Goal: Navigation & Orientation: Find specific page/section

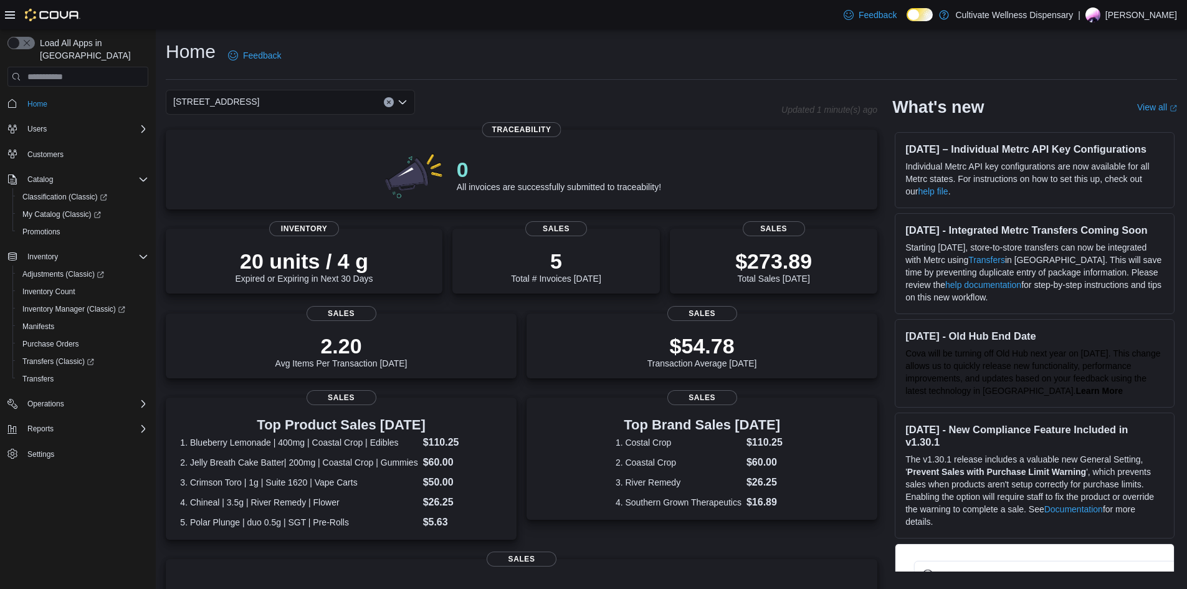
click at [501, 88] on div "Home Feedback [STREET_ADDRESS] Updated 1 minute(s) ago 0 All invoices are succe…" at bounding box center [671, 427] width 1031 height 796
click at [348, 102] on div "[STREET_ADDRESS]" at bounding box center [290, 102] width 249 height 25
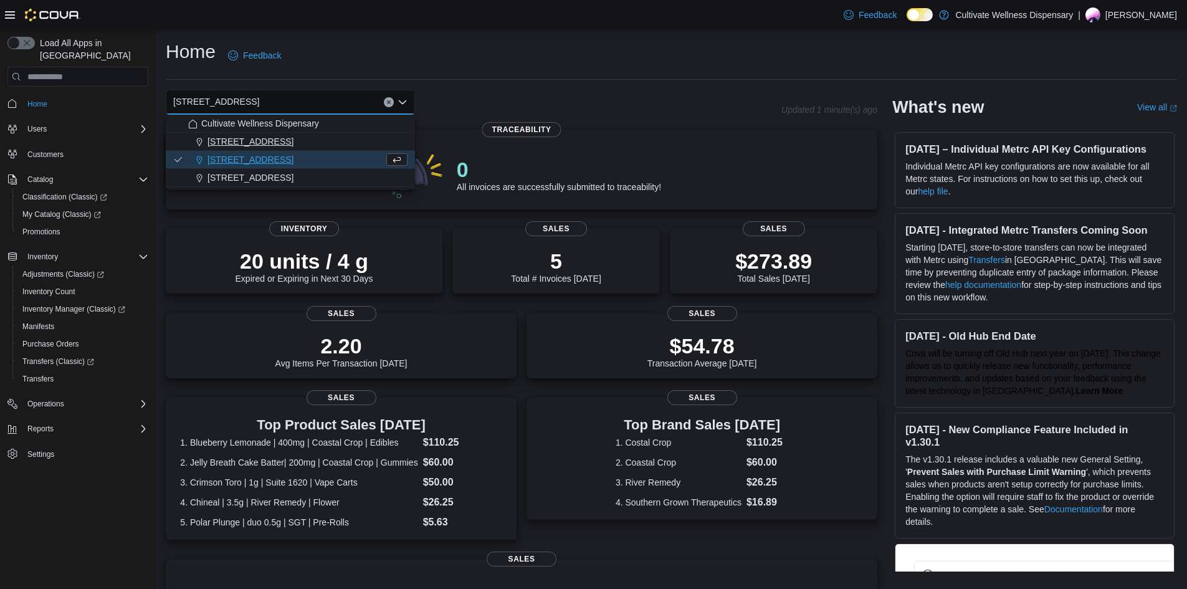
click at [301, 148] on button "[STREET_ADDRESS]" at bounding box center [290, 142] width 249 height 18
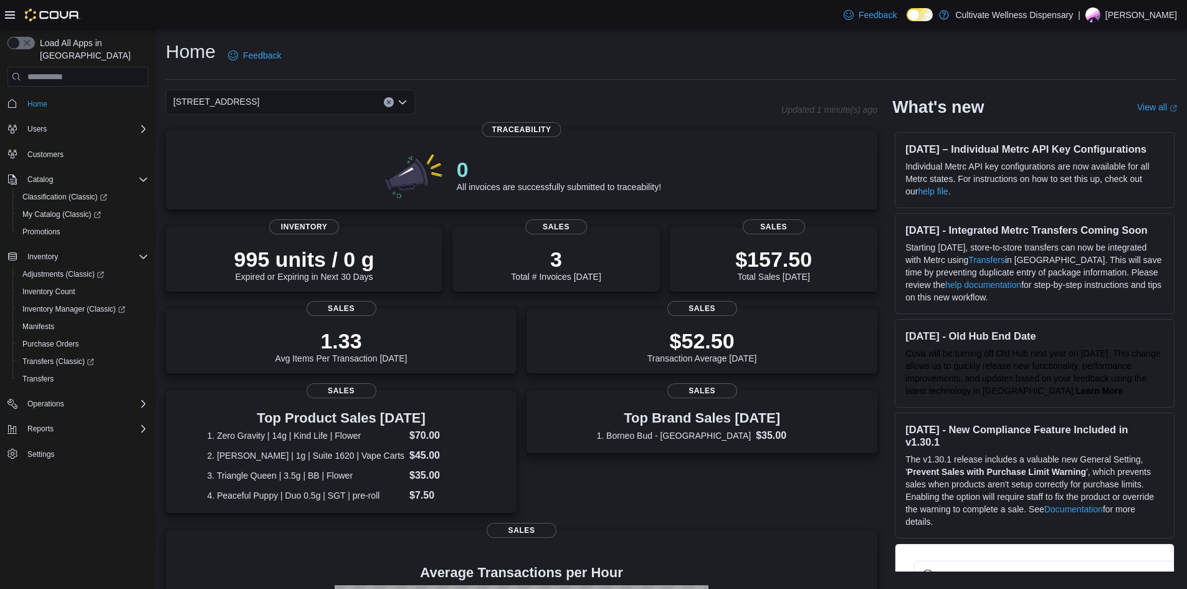
click at [259, 101] on span "[STREET_ADDRESS]" at bounding box center [216, 101] width 86 height 15
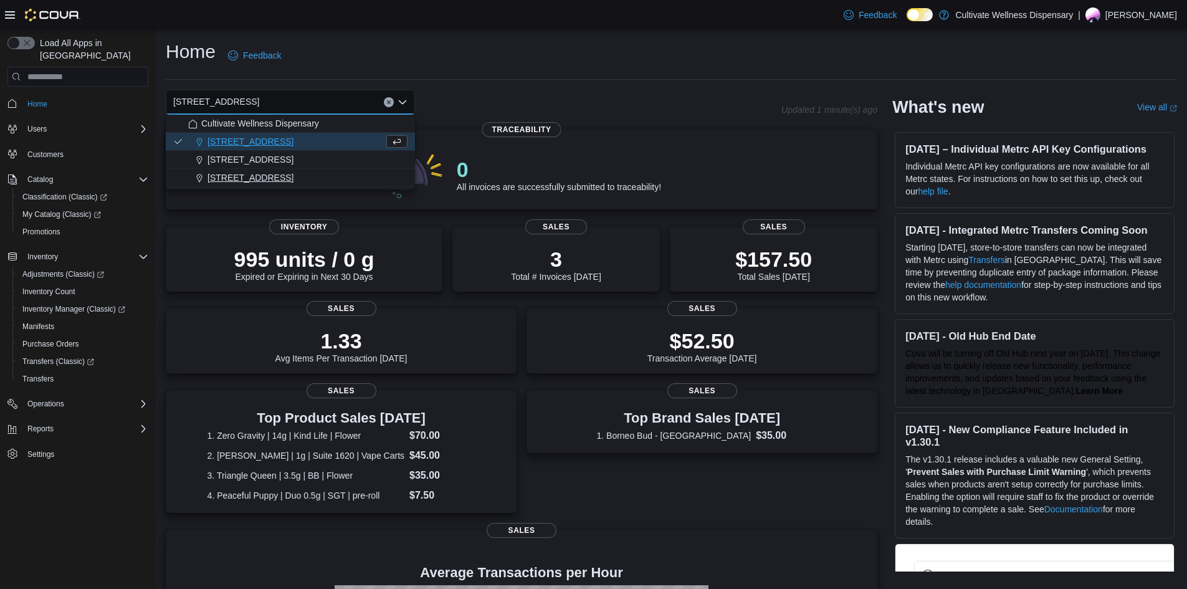
click at [293, 171] on span "[STREET_ADDRESS]" at bounding box center [250, 177] width 86 height 12
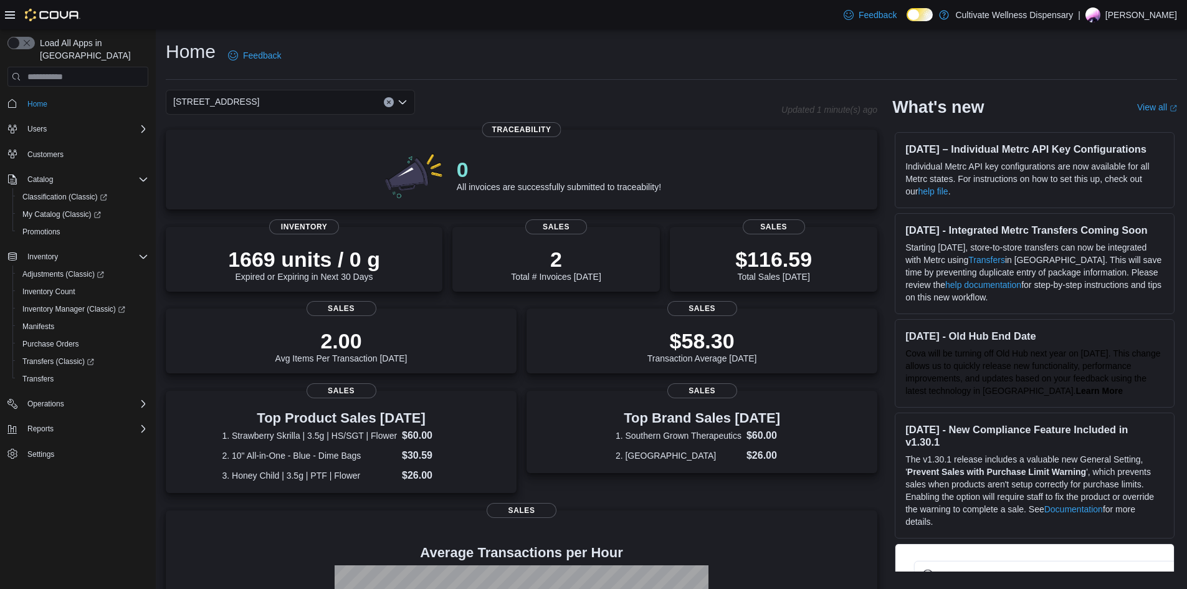
click at [333, 101] on div "[STREET_ADDRESS]" at bounding box center [290, 102] width 249 height 25
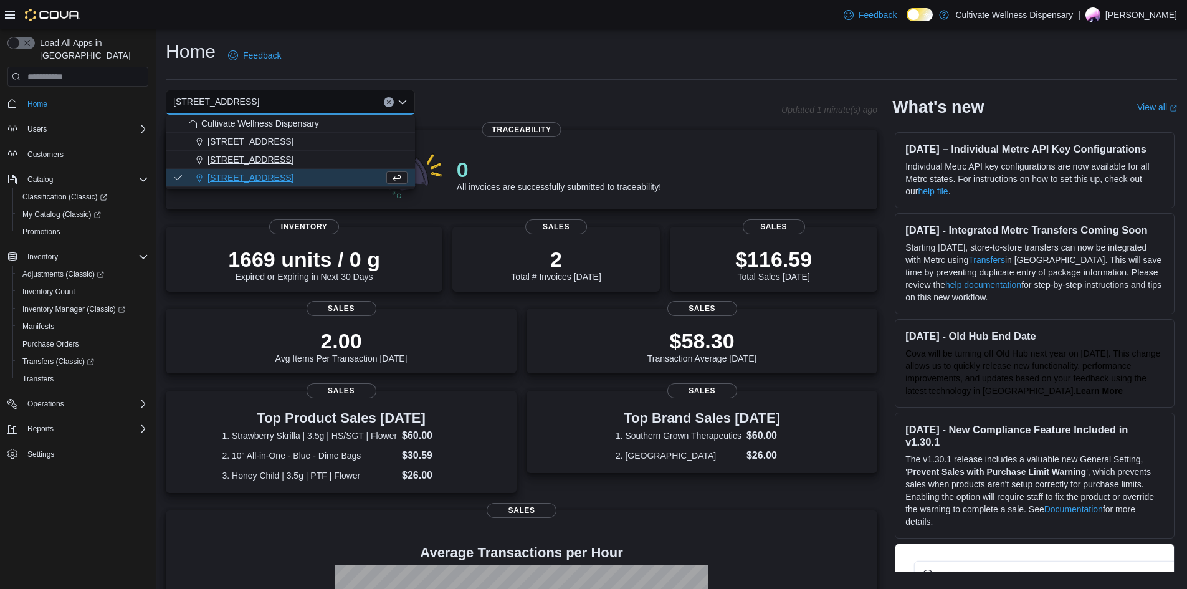
click at [293, 156] on span "[STREET_ADDRESS]" at bounding box center [250, 159] width 86 height 12
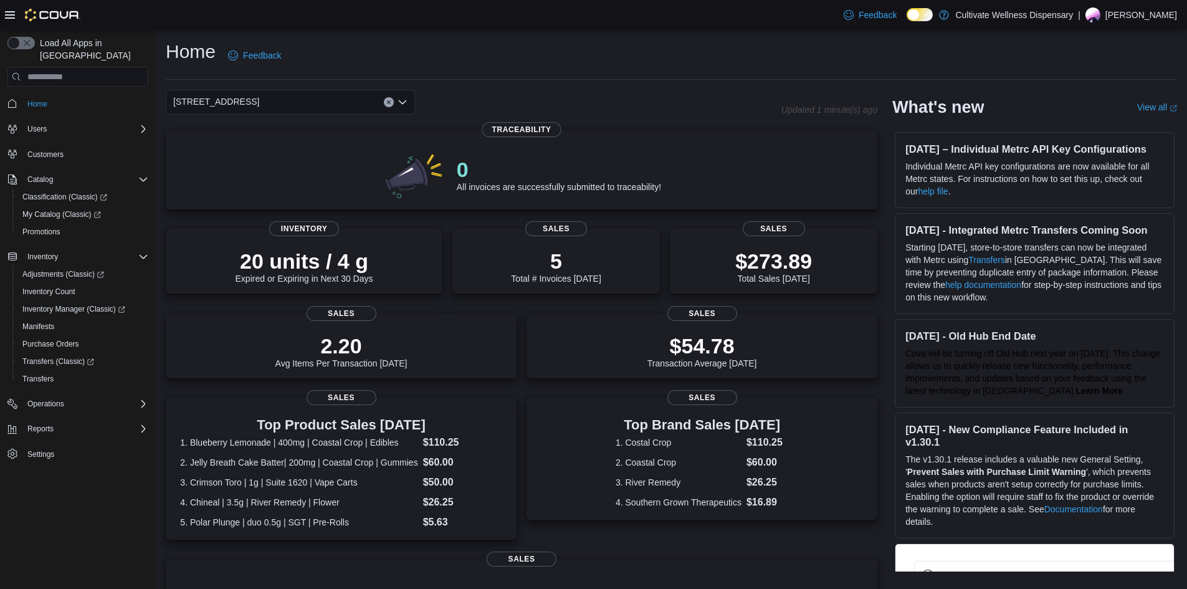
click at [347, 105] on div "[STREET_ADDRESS]" at bounding box center [290, 102] width 249 height 25
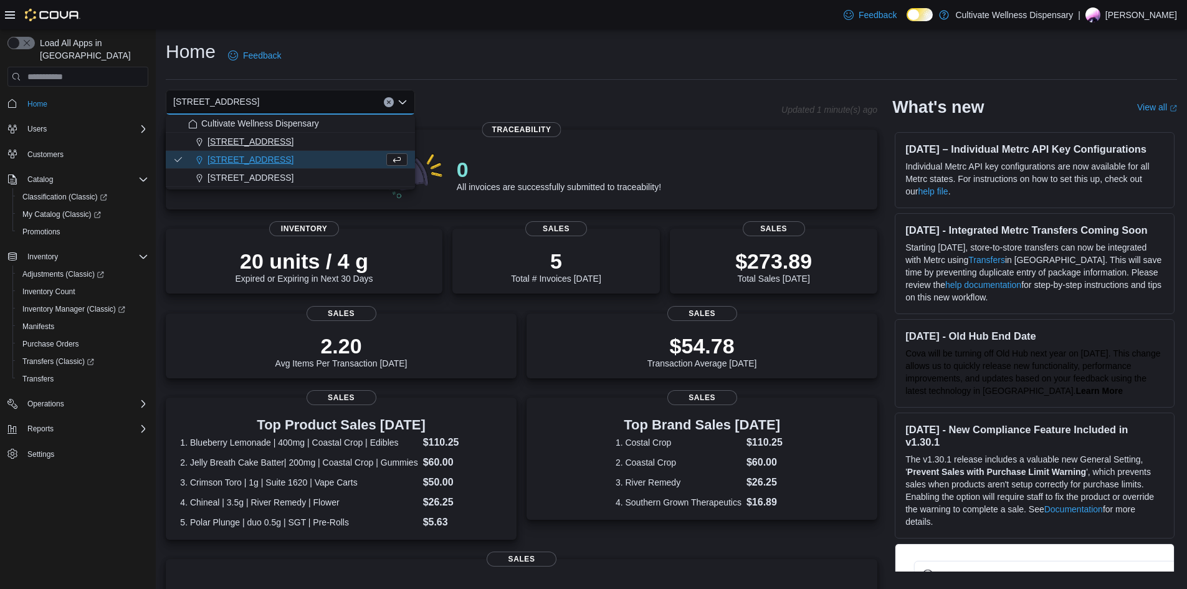
click at [293, 145] on span "[STREET_ADDRESS]" at bounding box center [250, 141] width 86 height 12
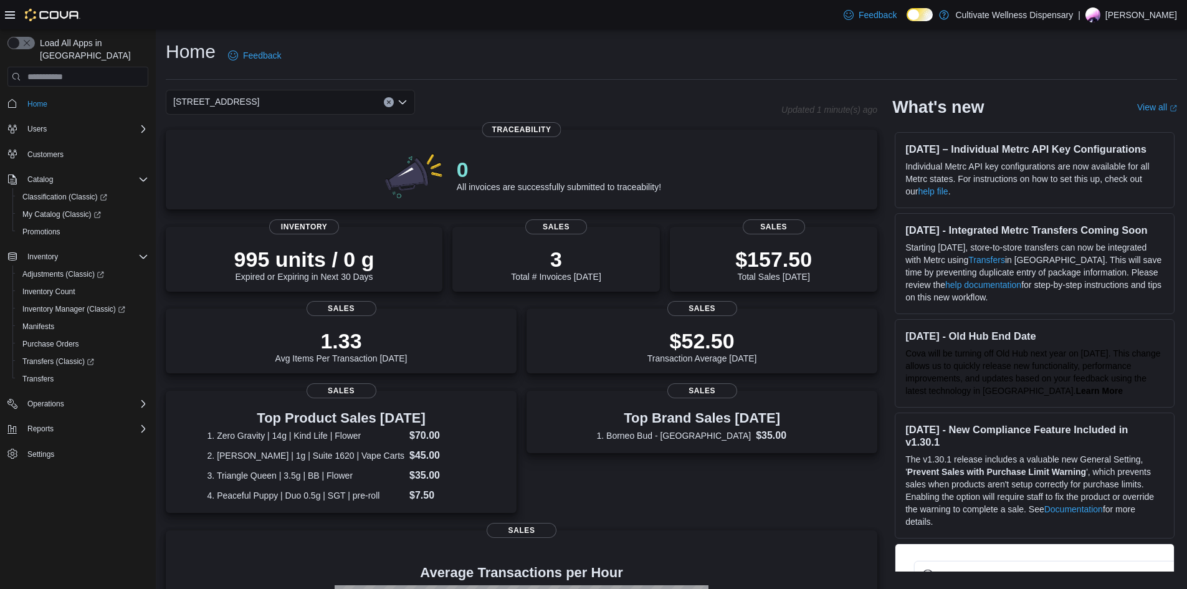
click at [333, 100] on div "[STREET_ADDRESS] Combo box. Selected. [STREET_ADDRESS]. Press Backspace to dele…" at bounding box center [290, 102] width 249 height 25
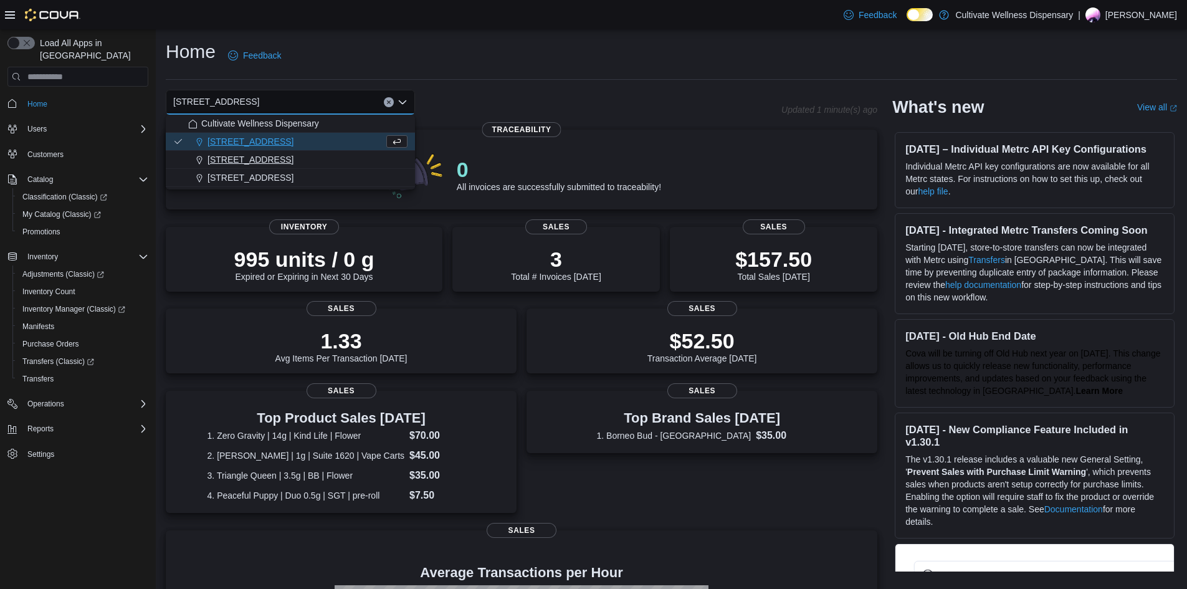
click at [331, 152] on button "[STREET_ADDRESS]" at bounding box center [290, 160] width 249 height 18
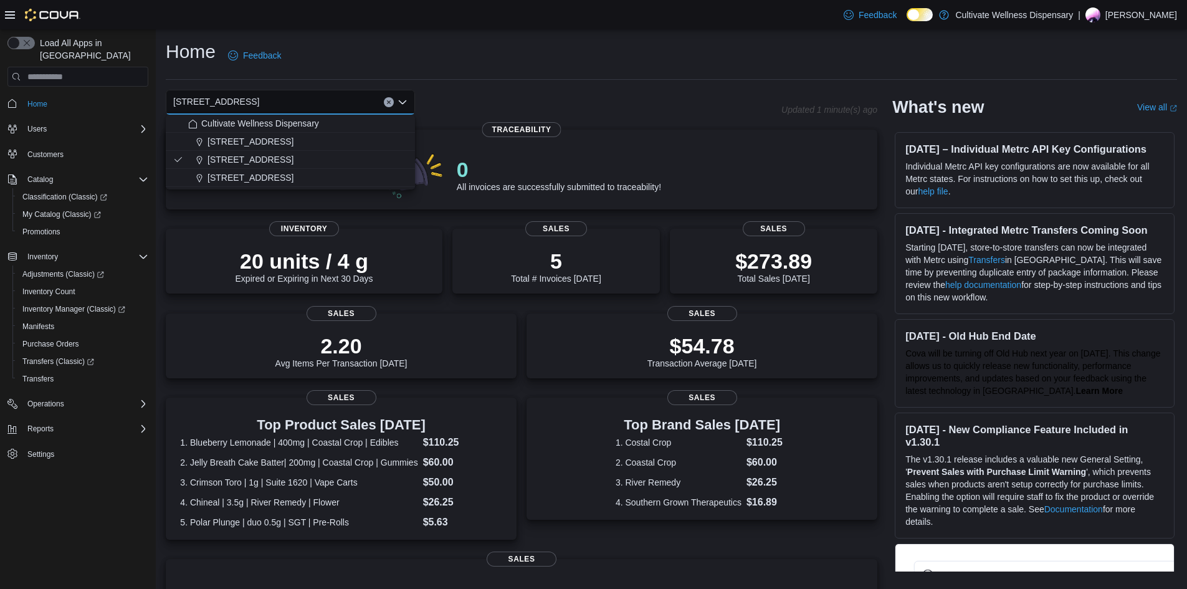
click at [573, 81] on div "Home Feedback [STREET_ADDRESS] Combo box. Selected. [STREET_ADDRESS]. Press Bac…" at bounding box center [671, 427] width 1031 height 796
